Goal: Transaction & Acquisition: Purchase product/service

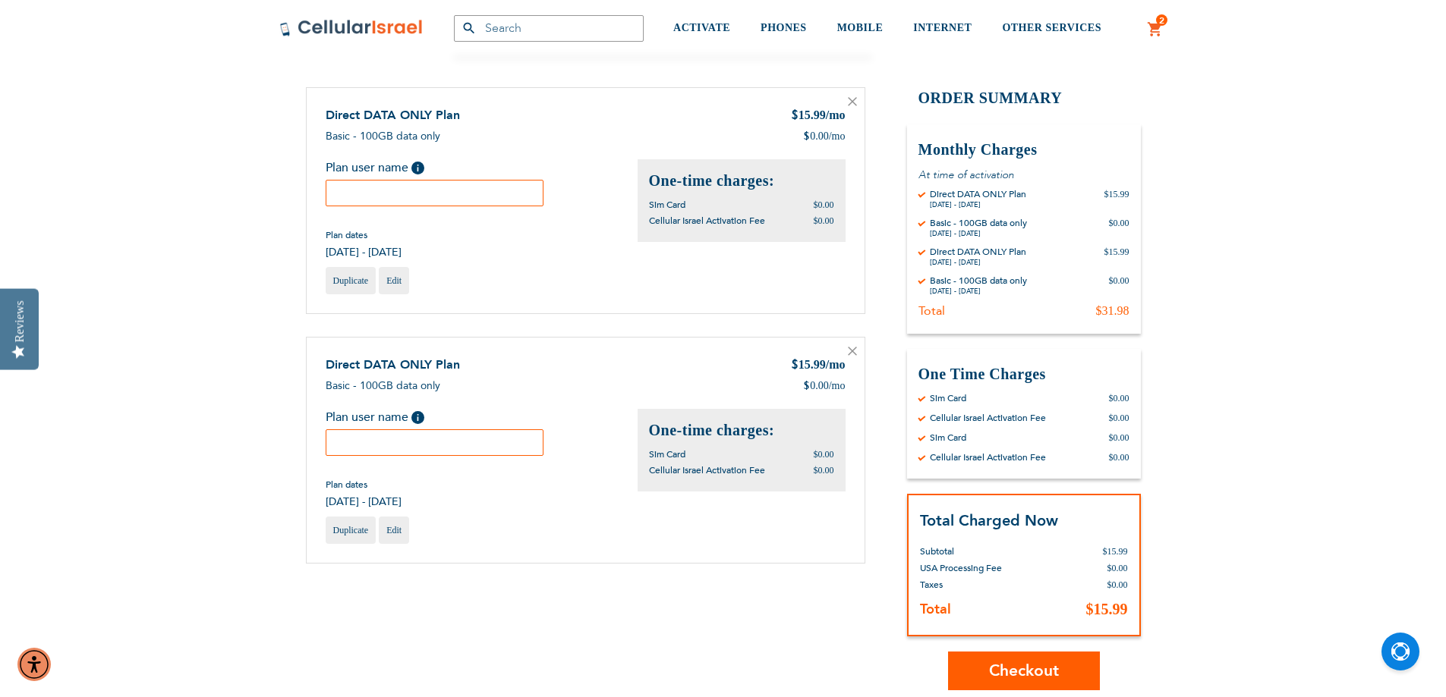
scroll to position [152, 0]
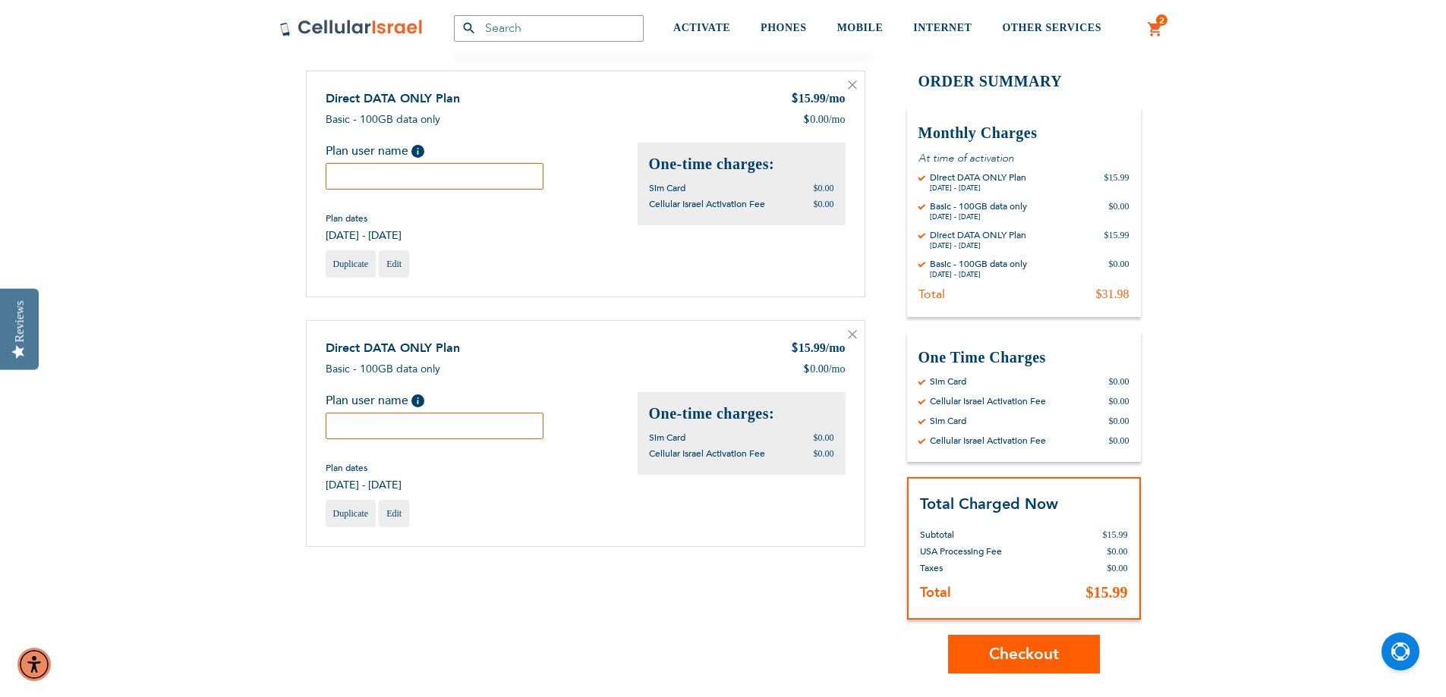
click at [851, 333] on icon at bounding box center [853, 335] width 8 height 8
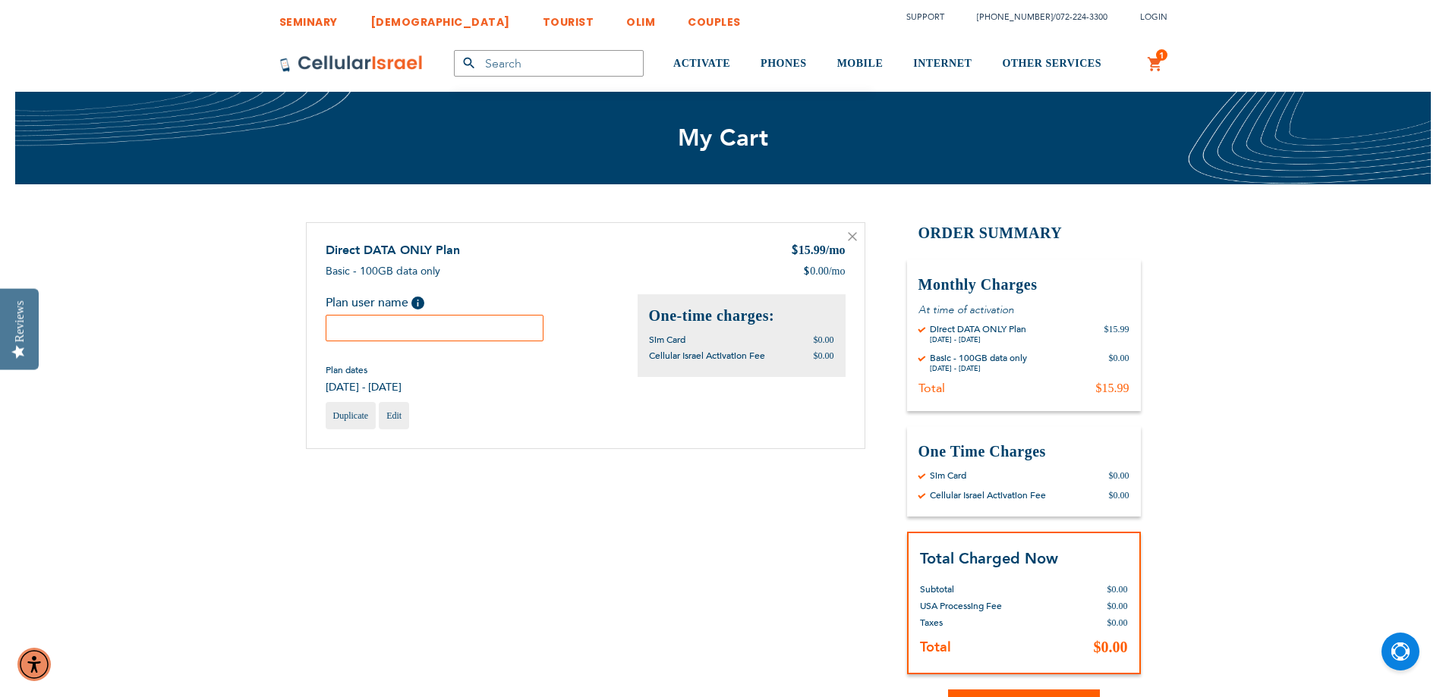
click at [422, 329] on input "text" at bounding box center [435, 328] width 219 height 27
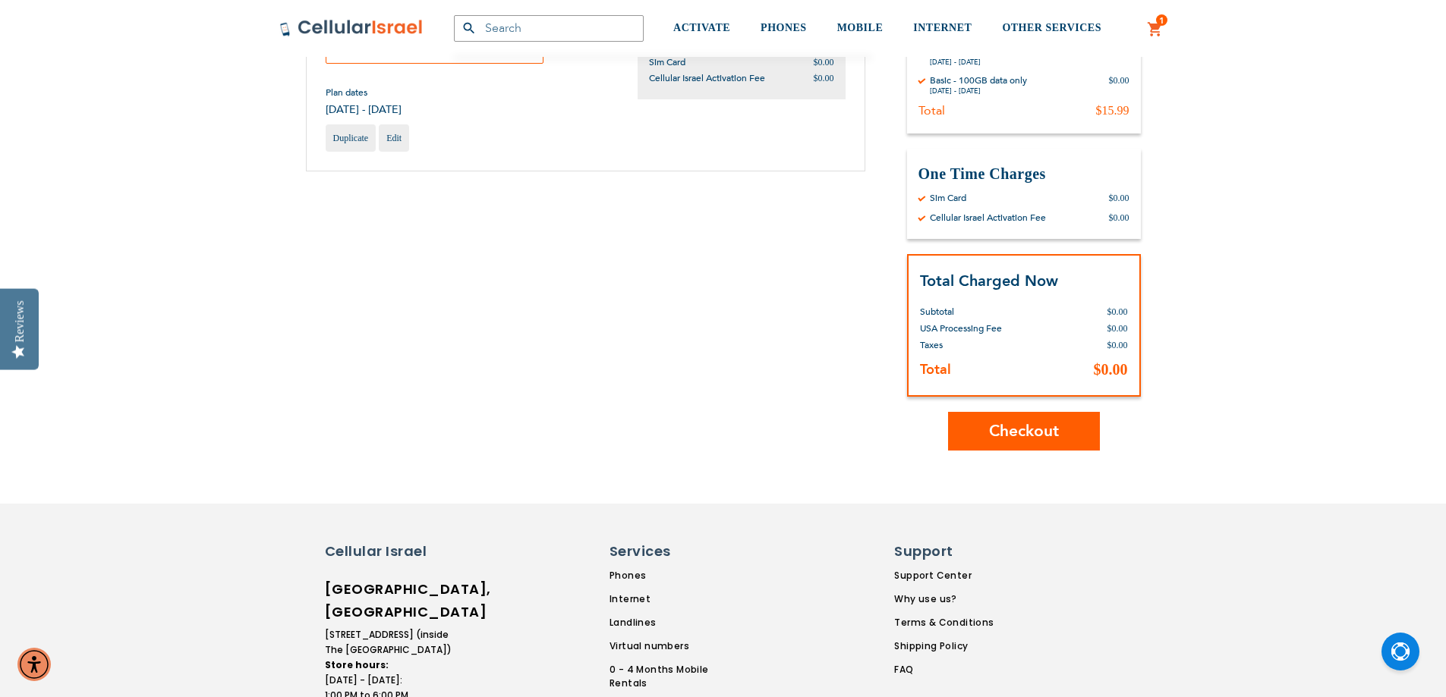
scroll to position [304, 0]
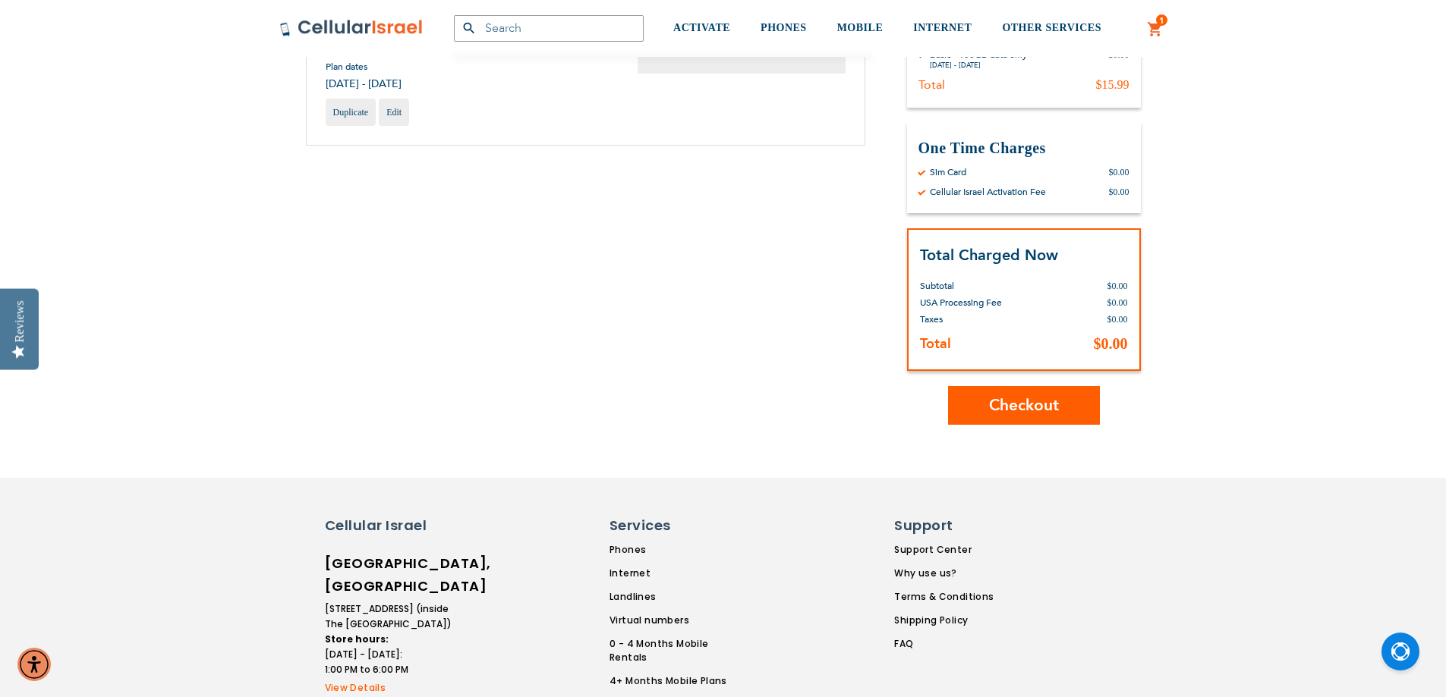
type input "1"
click at [1061, 395] on button "Checkout" at bounding box center [1024, 405] width 152 height 39
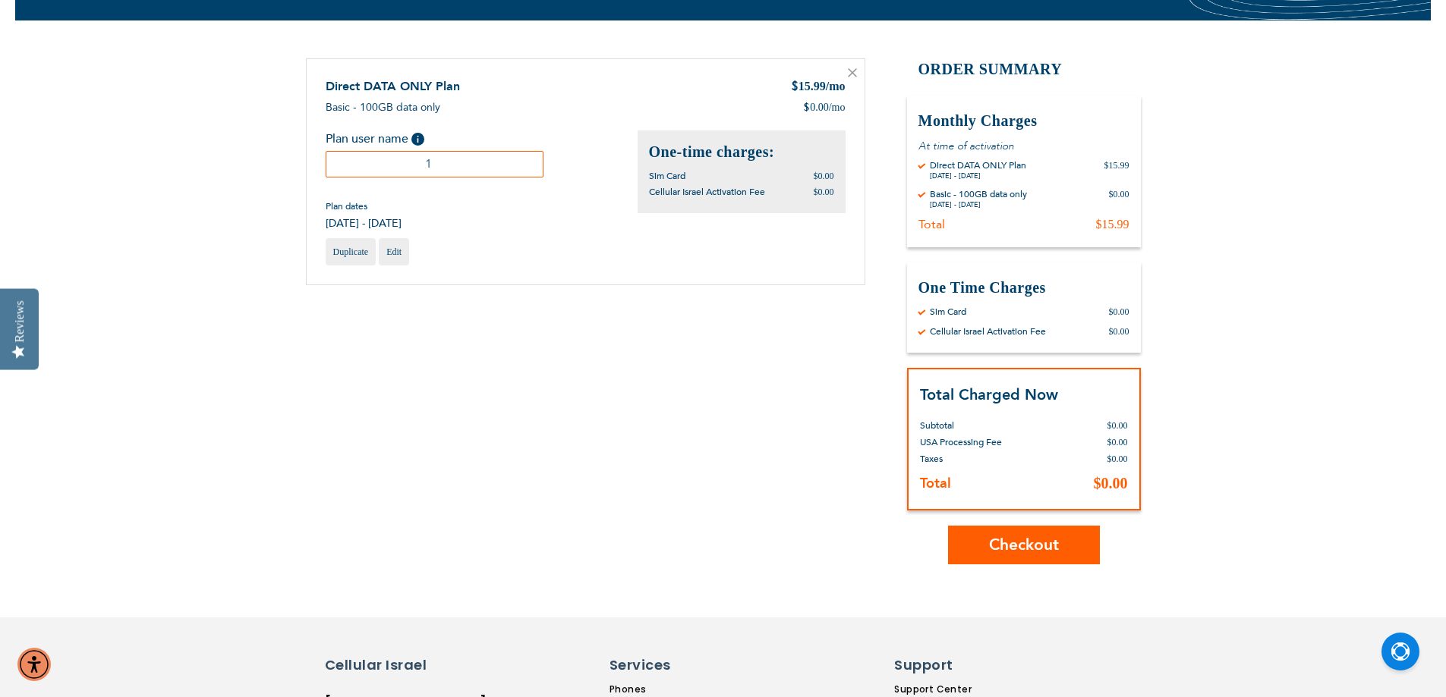
scroll to position [0, 0]
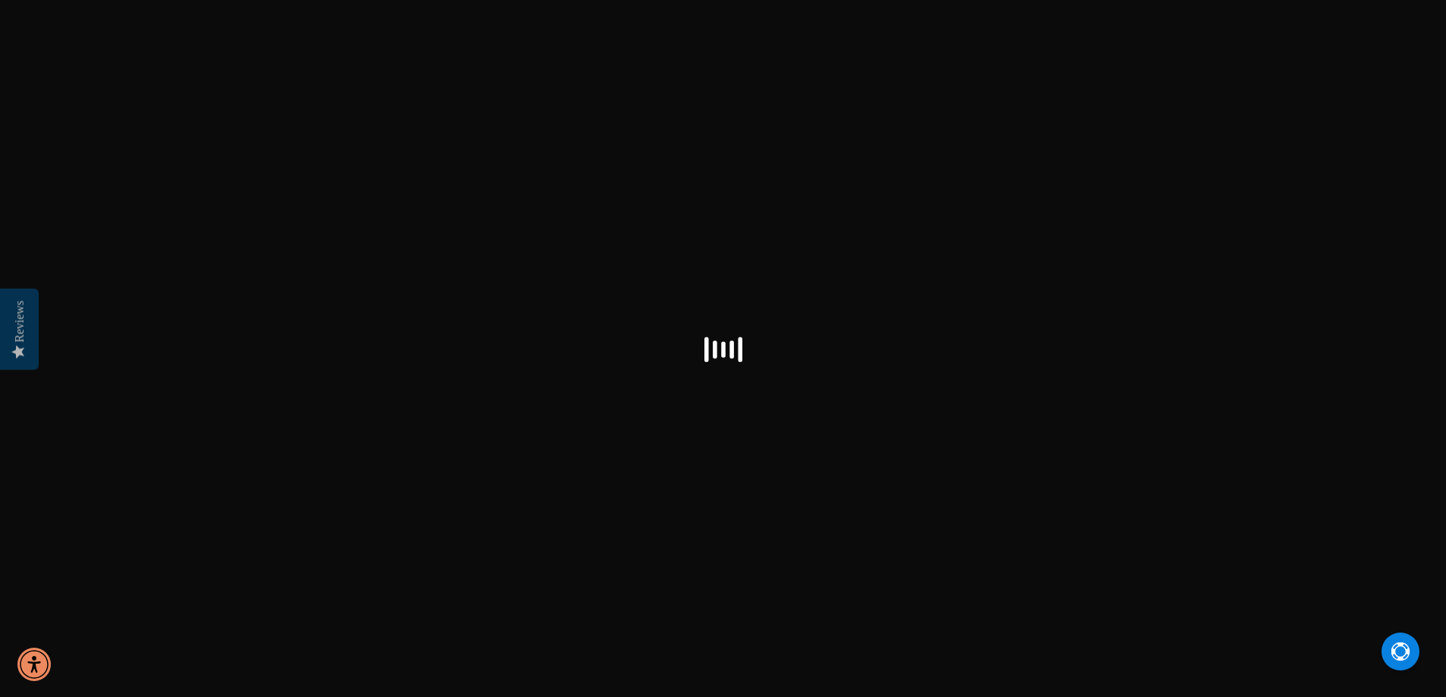
select select "US"
checkbox input "false"
